Goal: Check status: Check status

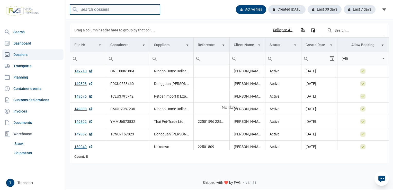
click at [132, 9] on input "search" at bounding box center [115, 10] width 90 height 10
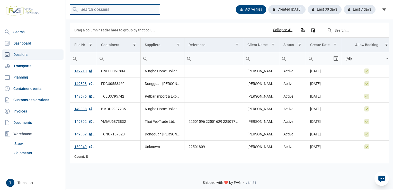
paste input "ONEU0061804"
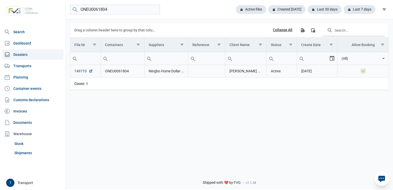
click at [78, 70] on link "149710" at bounding box center [83, 70] width 19 height 5
paste input "FDCU0553460"
drag, startPoint x: 107, startPoint y: 11, endPoint x: 58, endPoint y: 9, distance: 48.9
click at [58, 9] on div "Search Dashboard Dossiers Transports Planning Container events Customs declarat…" at bounding box center [196, 94] width 393 height 190
type input "FDCU0553460"
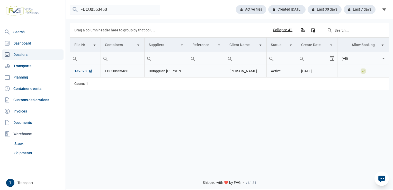
click at [82, 72] on link "149828" at bounding box center [83, 70] width 19 height 5
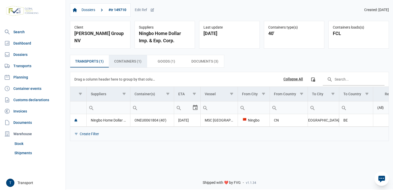
click at [125, 64] on span "Containers (1) Containers (1)" at bounding box center [127, 61] width 27 height 6
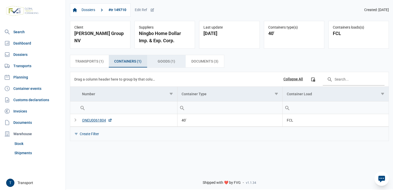
click at [161, 64] on span "Goods (1) Goods (1)" at bounding box center [166, 61] width 17 height 6
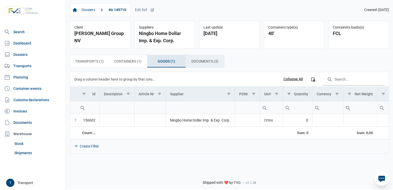
click at [188, 63] on div "Documents (3) Documents (3)" at bounding box center [205, 61] width 39 height 12
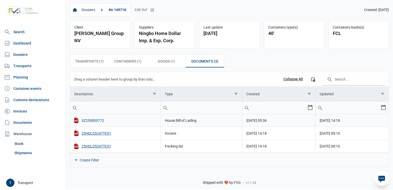
click at [87, 120] on div "SZ250800772" at bounding box center [115, 120] width 82 height 5
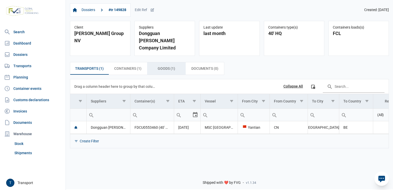
click at [198, 65] on span "Documents (0) Documents (0)" at bounding box center [204, 68] width 27 height 6
